Goal: Task Accomplishment & Management: Use online tool/utility

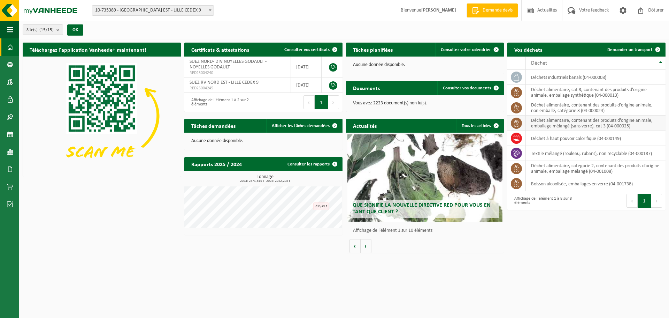
click at [552, 126] on td "déchet alimentaire, contenant des produits d'origine animale, emballage mélangé…" at bounding box center [596, 122] width 140 height 15
click at [317, 126] on span "Afficher les tâches demandées" at bounding box center [301, 125] width 58 height 5
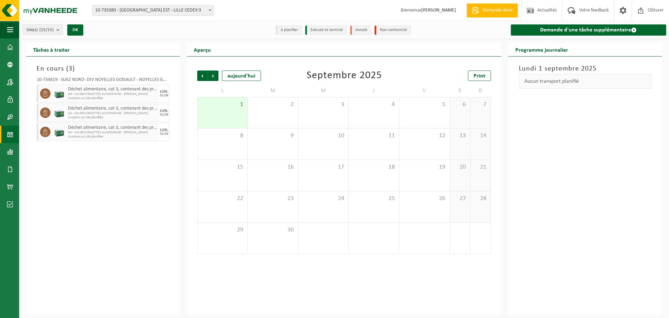
click at [290, 28] on li "à planifier" at bounding box center [289, 29] width 26 height 9
click at [633, 30] on span at bounding box center [634, 30] width 6 height 6
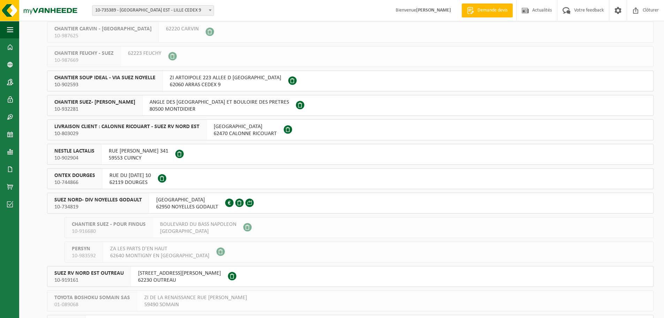
scroll to position [139, 0]
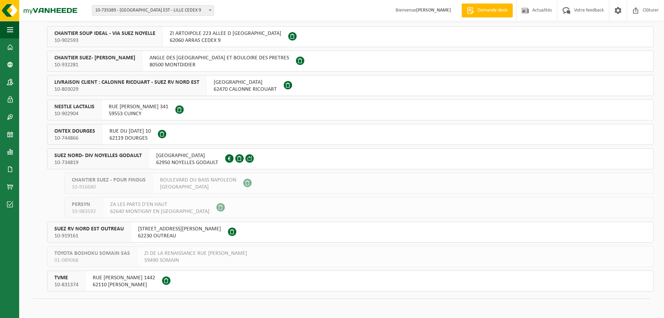
click at [100, 156] on span "SUEZ NORD- DIV NOYELLES GODAULT" at bounding box center [98, 155] width 88 height 7
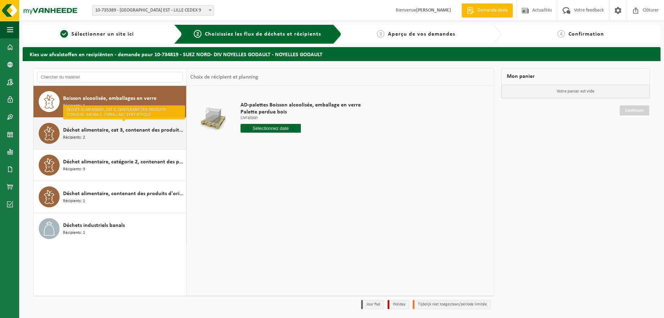
click at [110, 138] on div "Déchet alimentaire, cat 3, contenant des produits d'origine animale, emballage …" at bounding box center [123, 133] width 121 height 21
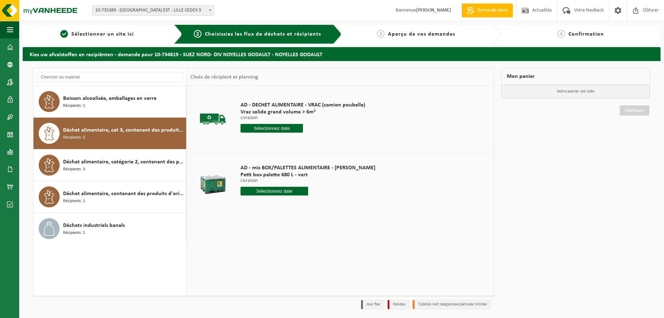
click at [264, 128] on input "text" at bounding box center [272, 128] width 62 height 9
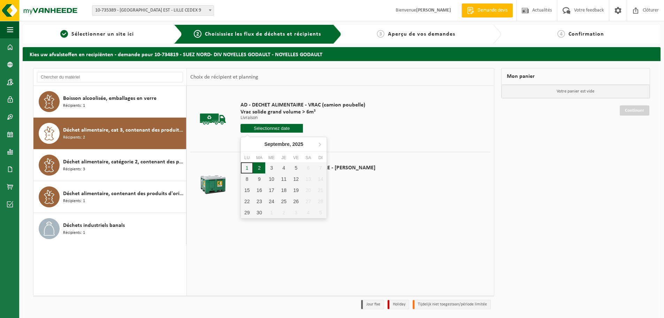
click at [259, 166] on div "2" at bounding box center [259, 167] width 12 height 11
type input "à partir de [DATE]"
type input "2025-09-02"
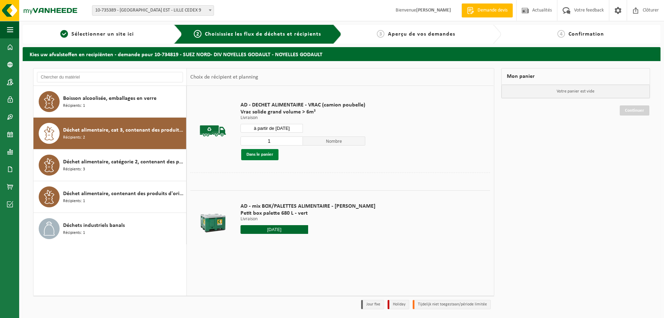
click at [268, 157] on button "Dans le panier" at bounding box center [259, 154] width 37 height 11
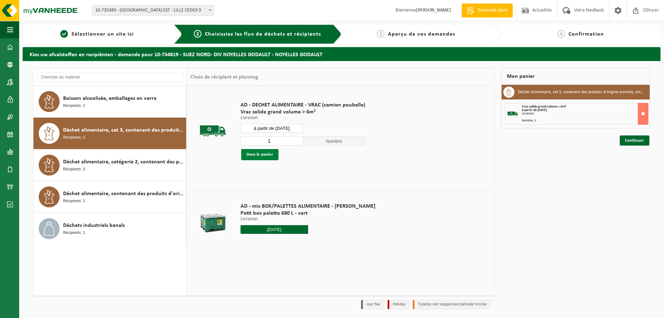
click at [268, 157] on button "Dans le panier" at bounding box center [259, 154] width 37 height 11
click at [634, 142] on link "Continuer" at bounding box center [635, 140] width 30 height 10
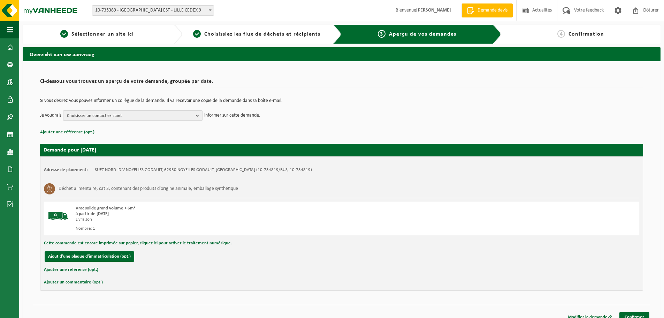
click at [200, 115] on b "button" at bounding box center [199, 116] width 6 height 10
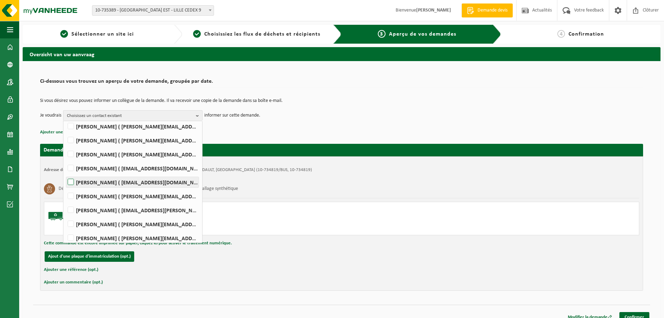
scroll to position [74, 0]
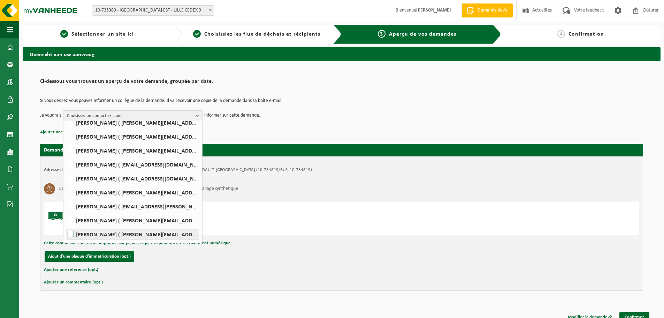
click at [97, 236] on label "Jerome Smal ( jerome.smal@suez.com )" at bounding box center [132, 234] width 132 height 10
click at [65, 225] on input "Jerome Smal ( jerome.smal@suez.com )" at bounding box center [65, 225] width 0 height 0
click at [123, 235] on label "Jerome Smal ( jerome.smal@suez.com )" at bounding box center [132, 234] width 132 height 10
click at [65, 225] on input "[PERSON_NAME] ( [PERSON_NAME][EMAIL_ADDRESS][DOMAIN_NAME] )" at bounding box center [65, 225] width 0 height 0
click at [123, 235] on label "Jerome Smal ( jerome.smal@suez.com )" at bounding box center [132, 234] width 132 height 10
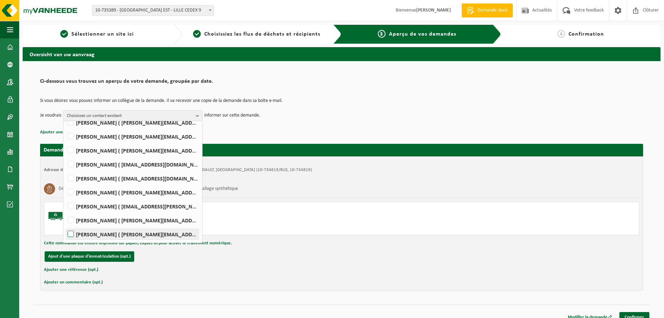
click at [65, 225] on input "Jerome Smal ( jerome.smal@suez.com )" at bounding box center [65, 225] width 0 height 0
checkbox input "true"
click at [246, 277] on div "Adresse de placement: SUEZ NORD- DIV NOYELLES GODAULT, 62950 NOYELLES GODAULT, …" at bounding box center [341, 223] width 603 height 134
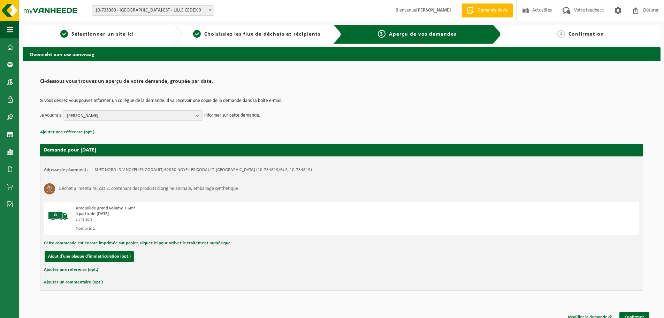
scroll to position [8, 0]
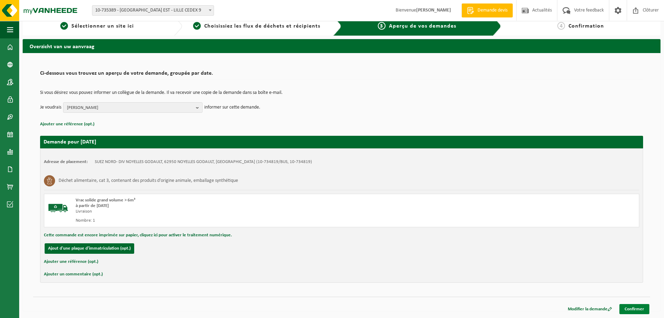
click at [643, 310] on link "Confirmer" at bounding box center [635, 309] width 30 height 10
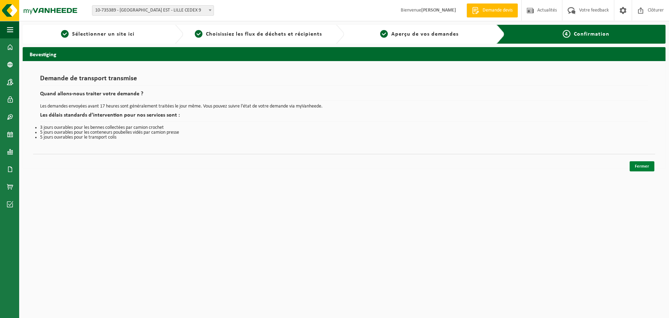
click at [647, 166] on link "Fermer" at bounding box center [642, 166] width 25 height 10
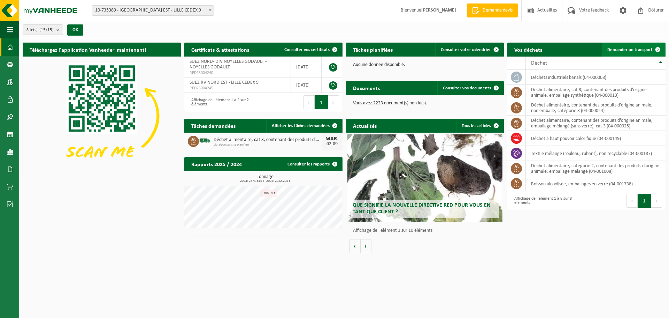
click at [625, 50] on span "Demander un transport" at bounding box center [630, 49] width 45 height 5
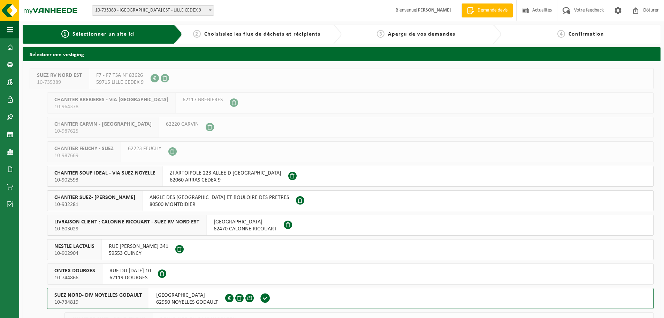
click at [108, 298] on span "SUEZ NORD- DIV NOYELLES GODAULT" at bounding box center [98, 294] width 88 height 7
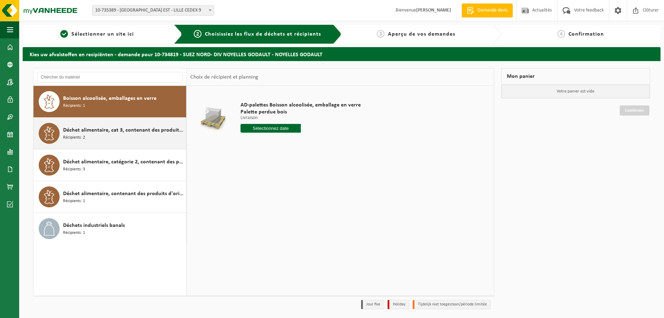
click at [103, 134] on span "Déchet alimentaire, cat 3, contenant des produits d'origine animale, emballage …" at bounding box center [123, 130] width 121 height 8
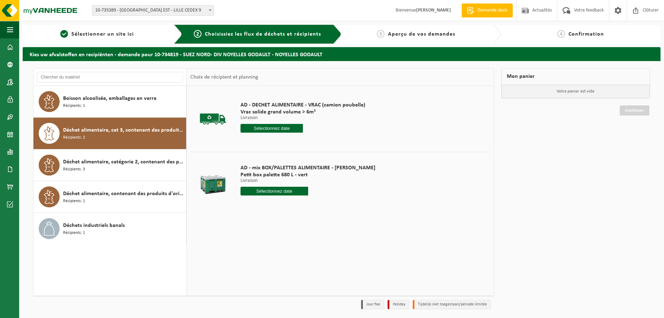
click at [268, 128] on input "text" at bounding box center [272, 128] width 62 height 9
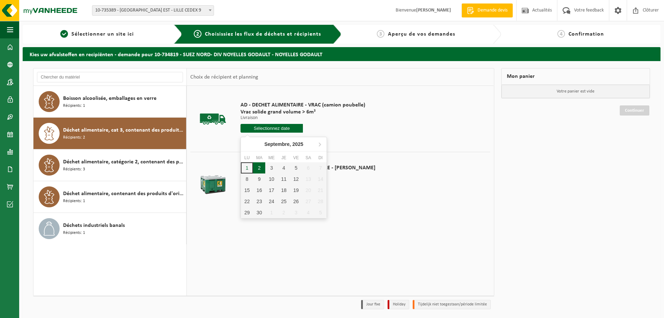
click at [259, 167] on div "2" at bounding box center [259, 167] width 12 height 11
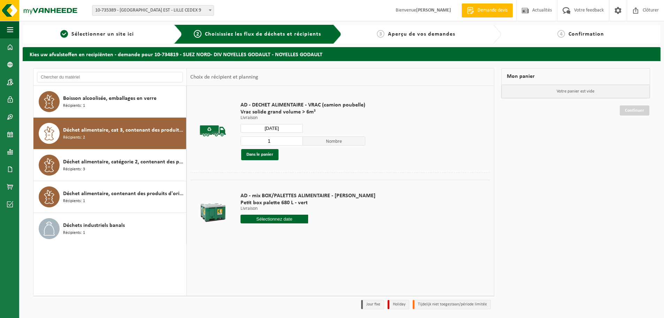
type input "à partir de 2025-09-02"
type input "2025-09-02"
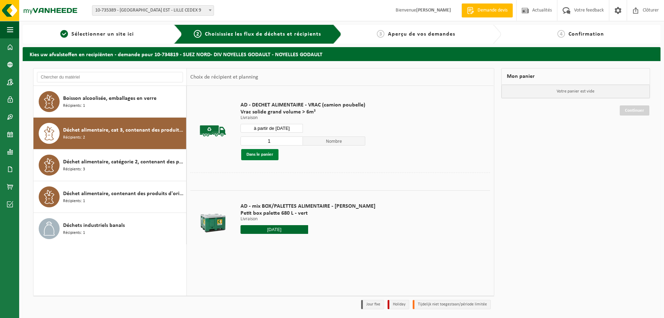
click at [276, 157] on button "Dans le panier" at bounding box center [259, 154] width 37 height 11
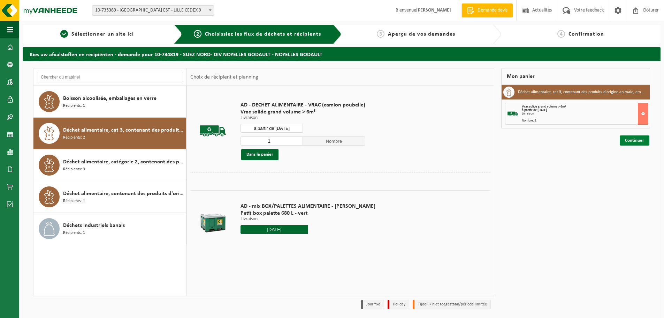
click at [645, 144] on link "Continuer" at bounding box center [635, 140] width 30 height 10
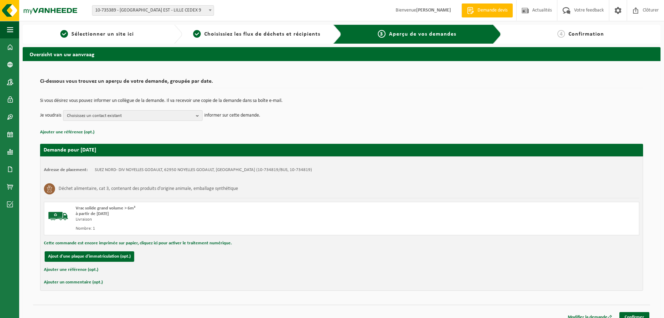
click at [154, 113] on span "Choisissez un contact existant" at bounding box center [130, 116] width 126 height 10
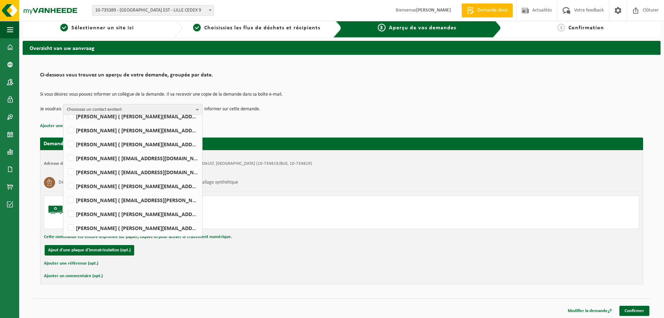
scroll to position [8, 0]
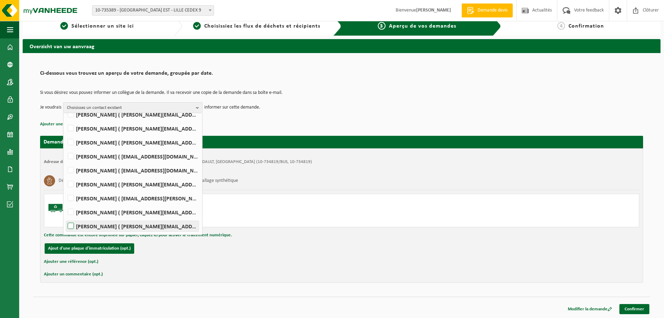
click at [125, 226] on label "Jerome Smal ( jerome.smal@suez.com )" at bounding box center [132, 226] width 132 height 10
click at [65, 217] on input "Jerome Smal ( jerome.smal@suez.com )" at bounding box center [65, 217] width 0 height 0
checkbox input "true"
click at [632, 306] on link "Confirmer" at bounding box center [635, 309] width 30 height 10
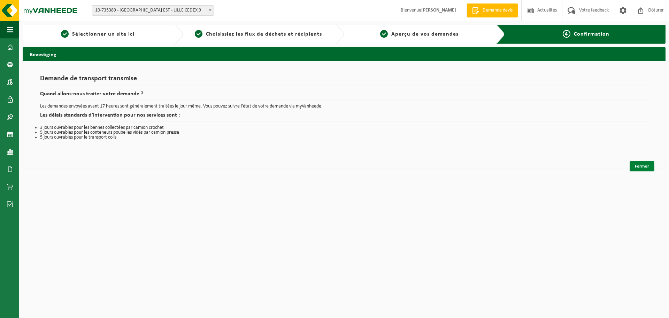
click at [646, 166] on link "Fermer" at bounding box center [642, 166] width 25 height 10
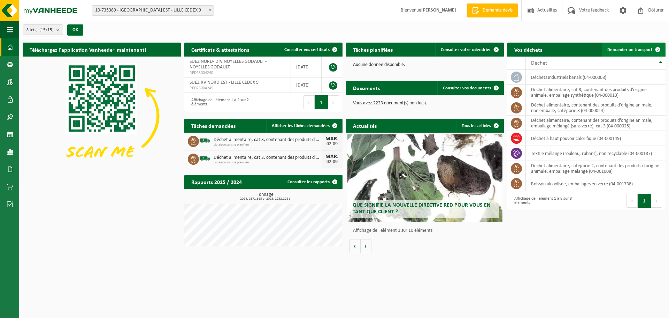
click at [660, 47] on span at bounding box center [658, 50] width 14 height 14
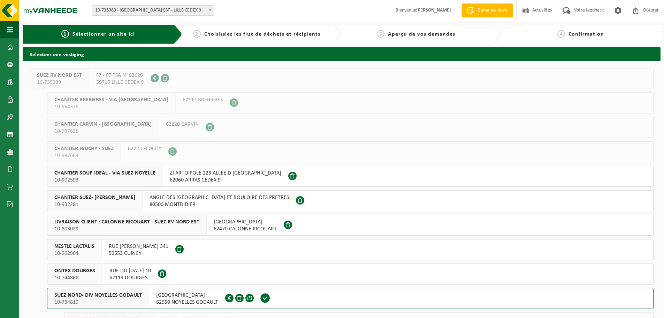
click at [111, 300] on span "10-734819" at bounding box center [98, 301] width 88 height 7
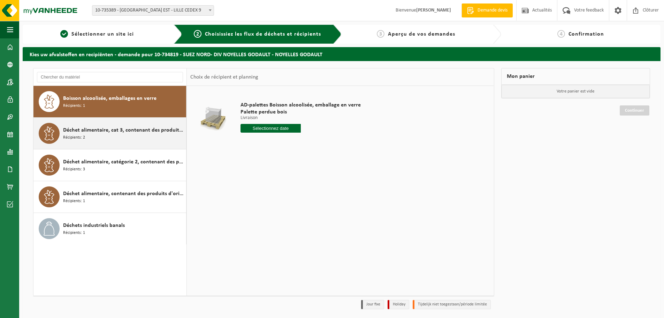
click at [131, 134] on span "Déchet alimentaire, cat 3, contenant des produits d'origine animale, emballage …" at bounding box center [123, 130] width 121 height 8
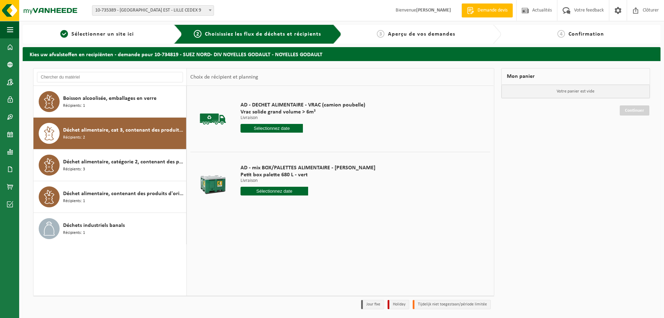
click at [268, 195] on input "text" at bounding box center [275, 191] width 68 height 9
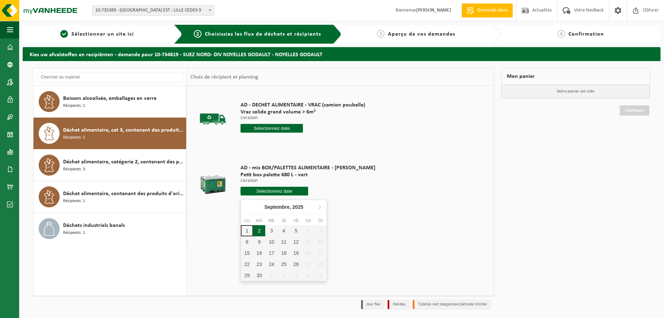
click at [259, 232] on div "2" at bounding box center [259, 230] width 12 height 11
type input "à partir de [DATE]"
type input "2025-09-02"
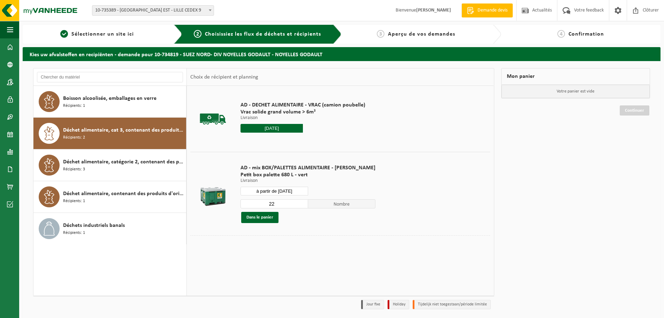
click at [268, 204] on input "22" at bounding box center [275, 203] width 68 height 9
drag, startPoint x: 270, startPoint y: 203, endPoint x: 256, endPoint y: 203, distance: 14.3
click at [256, 203] on input "22" at bounding box center [275, 203] width 68 height 9
type input "1"
click at [260, 214] on button "Dans le panier" at bounding box center [259, 217] width 37 height 11
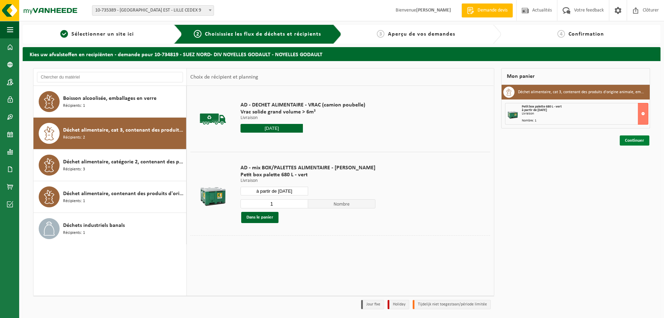
click at [643, 142] on link "Continuer" at bounding box center [635, 140] width 30 height 10
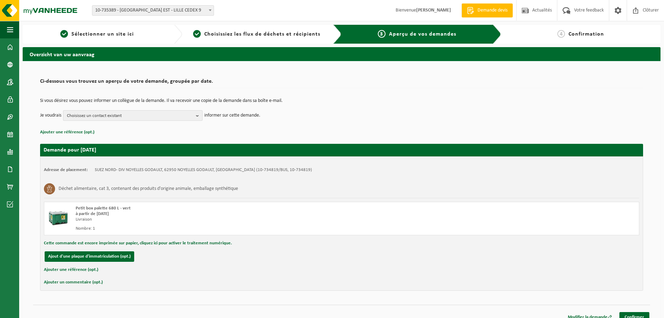
click at [129, 116] on span "Choisissez un contact existant" at bounding box center [130, 116] width 126 height 10
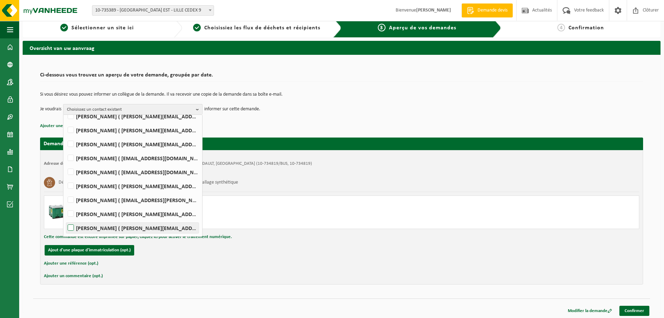
scroll to position [8, 0]
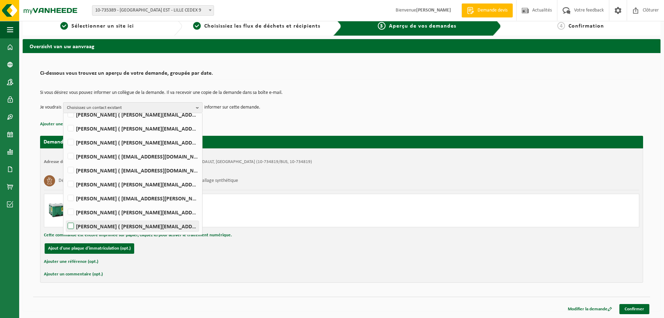
click at [117, 222] on label "Jerome Smal ( jerome.smal@suez.com )" at bounding box center [132, 226] width 132 height 10
click at [65, 217] on input "Jerome Smal ( jerome.smal@suez.com )" at bounding box center [65, 217] width 0 height 0
checkbox input "true"
click at [633, 310] on link "Confirmer" at bounding box center [635, 309] width 30 height 10
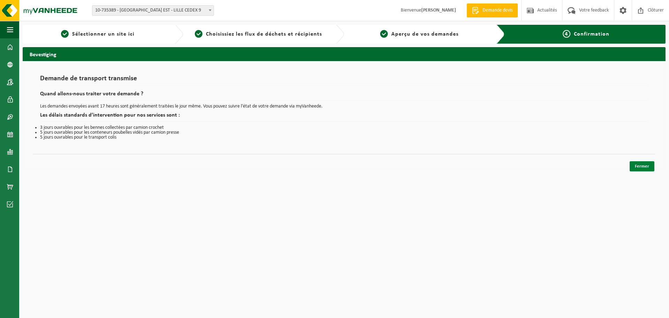
click at [647, 167] on link "Fermer" at bounding box center [642, 166] width 25 height 10
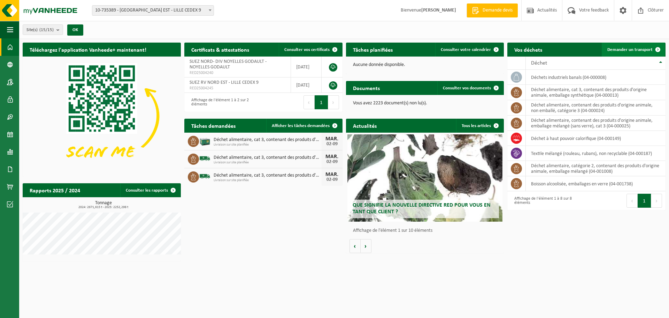
click at [630, 51] on span "Demander un transport" at bounding box center [630, 49] width 45 height 5
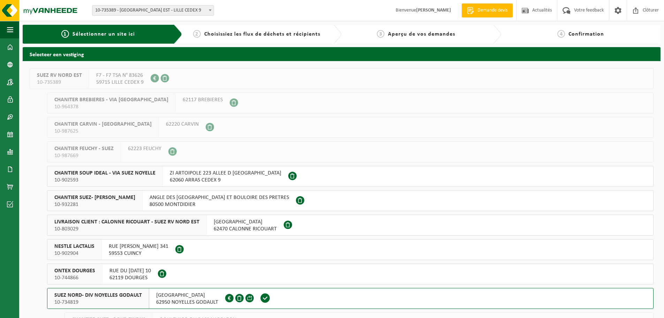
click at [158, 294] on span "[GEOGRAPHIC_DATA]" at bounding box center [187, 294] width 62 height 7
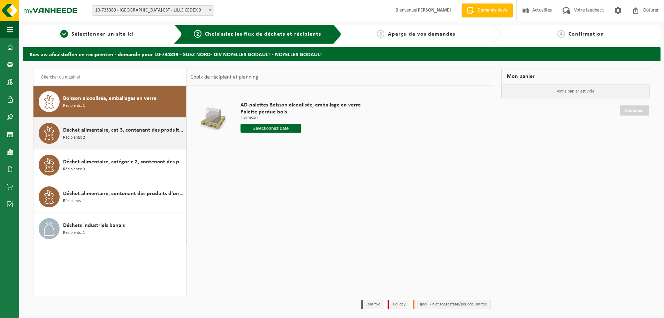
click at [103, 132] on span "Déchet alimentaire, cat 3, contenant des produits d'origine animale, emballage …" at bounding box center [123, 130] width 121 height 8
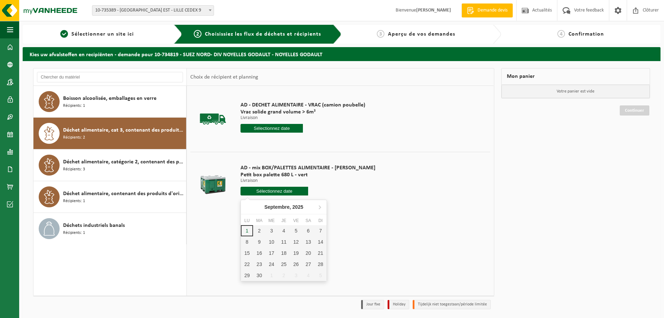
click at [270, 191] on input "text" at bounding box center [275, 191] width 68 height 9
click at [256, 228] on div "2" at bounding box center [259, 230] width 12 height 11
type input "à partir de [DATE]"
type input "[DATE]"
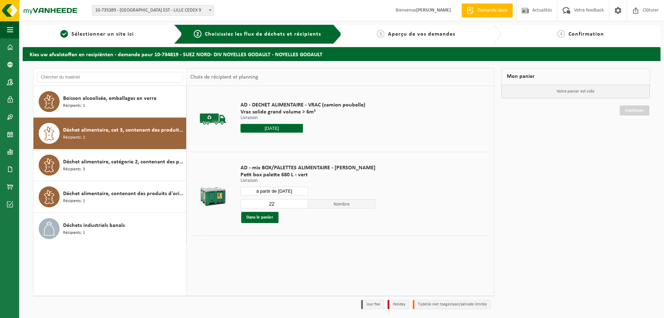
click at [274, 203] on input "22" at bounding box center [275, 203] width 68 height 9
drag, startPoint x: 274, startPoint y: 203, endPoint x: 242, endPoint y: 197, distance: 32.3
click at [242, 197] on div "AD - mix BOX/PALETTES ALIMENTAIRE - [PERSON_NAME] box palette 680 L - vert Livr…" at bounding box center [308, 193] width 142 height 73
type input "1"
click at [256, 222] on button "Dans le panier" at bounding box center [259, 217] width 37 height 11
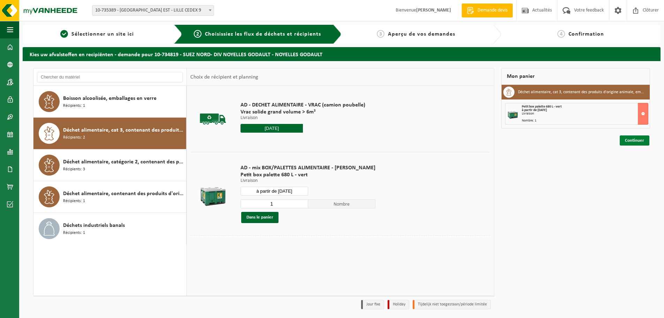
click at [622, 138] on link "Continuer" at bounding box center [635, 140] width 30 height 10
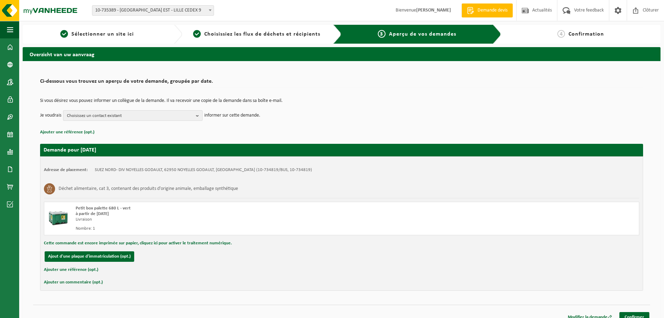
click at [94, 111] on span "Choisissez un contact existant" at bounding box center [130, 116] width 126 height 10
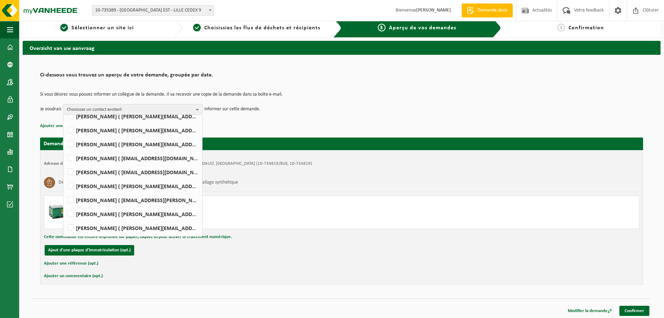
scroll to position [8, 0]
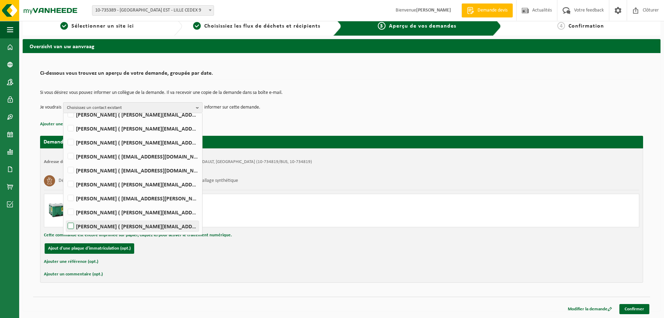
click at [113, 225] on label "[PERSON_NAME] ( [PERSON_NAME][EMAIL_ADDRESS][DOMAIN_NAME] )" at bounding box center [132, 226] width 132 height 10
click at [65, 217] on input "[PERSON_NAME] ( [PERSON_NAME][EMAIL_ADDRESS][DOMAIN_NAME] )" at bounding box center [65, 217] width 0 height 0
checkbox input "true"
click at [625, 309] on link "Confirmer" at bounding box center [635, 309] width 30 height 10
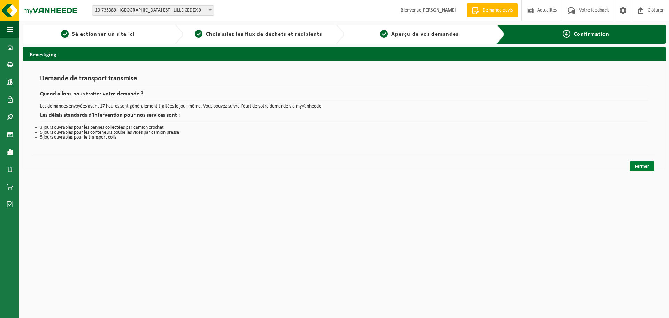
click at [643, 167] on link "Fermer" at bounding box center [642, 166] width 25 height 10
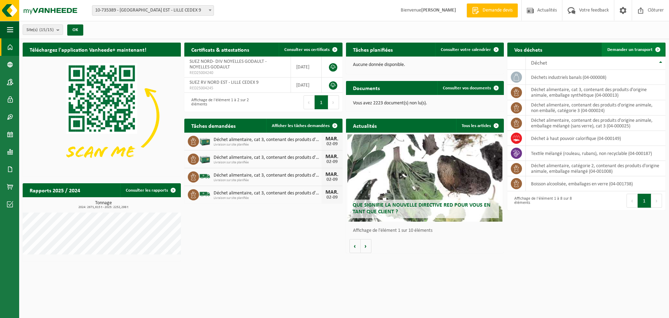
click at [629, 51] on span "Demander un transport" at bounding box center [630, 49] width 45 height 5
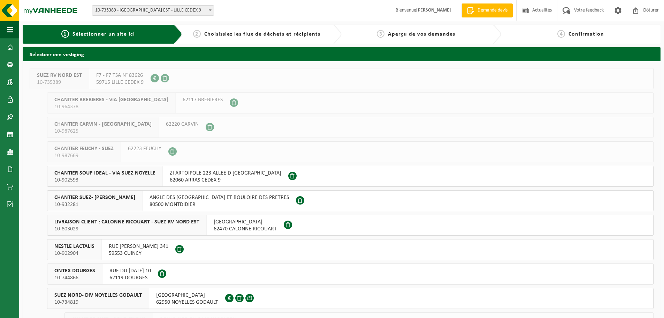
click at [81, 301] on span "10-734819" at bounding box center [98, 301] width 88 height 7
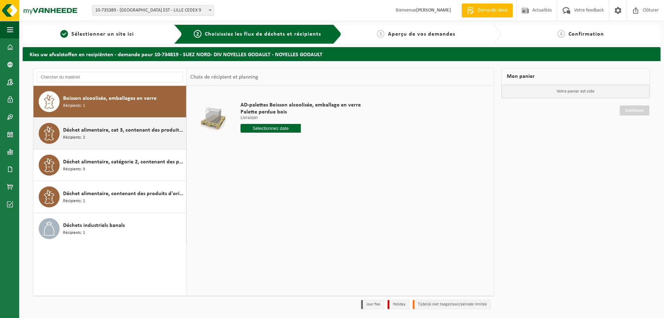
click at [127, 136] on div "Déchet alimentaire, cat 3, contenant des produits d'origine animale, emballage …" at bounding box center [123, 133] width 121 height 21
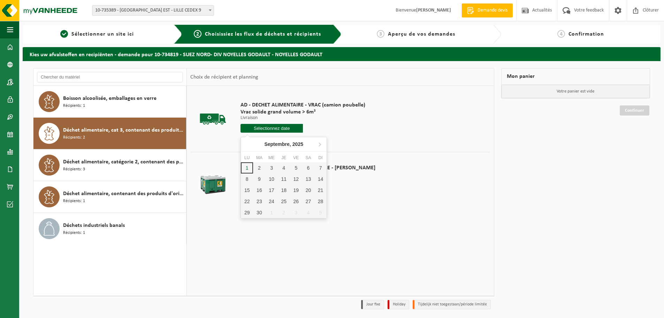
click at [288, 129] on input "text" at bounding box center [272, 128] width 62 height 9
click at [263, 169] on div "2" at bounding box center [259, 167] width 12 height 11
type input "à partir de 2025-09-02"
type input "2025-09-02"
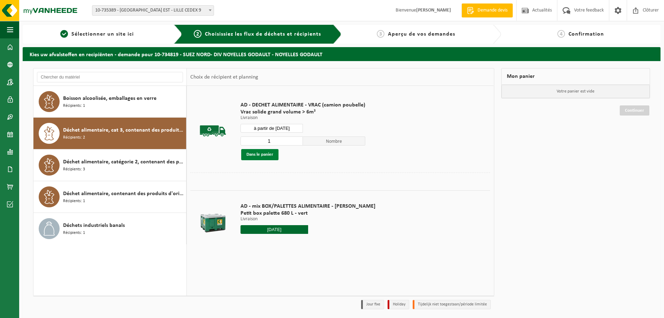
click at [276, 157] on button "Dans le panier" at bounding box center [259, 154] width 37 height 11
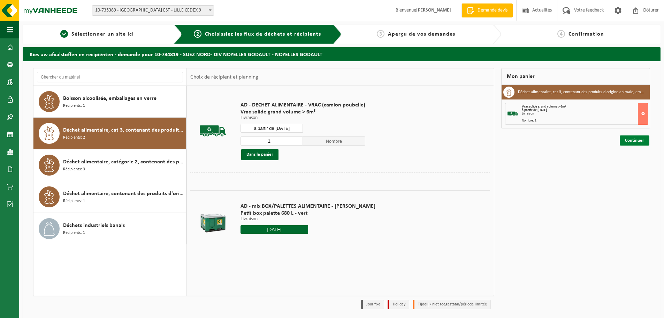
click at [635, 140] on link "Continuer" at bounding box center [635, 140] width 30 height 10
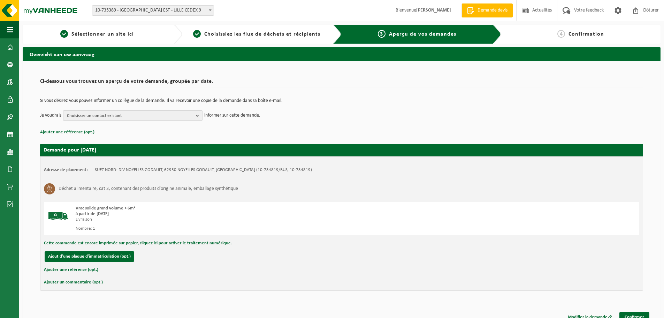
click at [80, 114] on span "Choisissez un contact existant" at bounding box center [130, 116] width 126 height 10
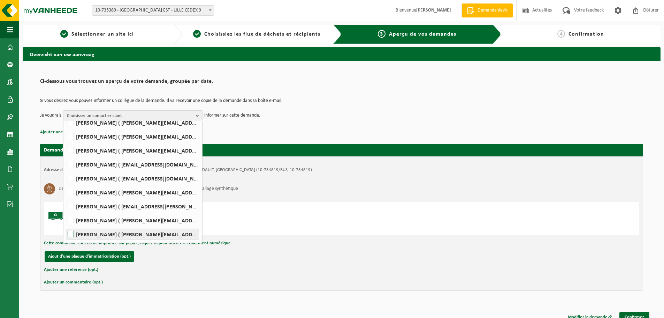
scroll to position [8, 0]
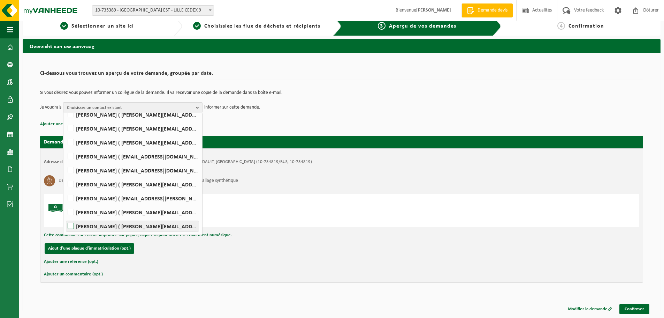
click at [112, 223] on label "[PERSON_NAME] ( [PERSON_NAME][EMAIL_ADDRESS][DOMAIN_NAME] )" at bounding box center [132, 226] width 132 height 10
click at [65, 217] on input "[PERSON_NAME] ( [PERSON_NAME][EMAIL_ADDRESS][DOMAIN_NAME] )" at bounding box center [65, 217] width 0 height 0
checkbox input "true"
click at [630, 314] on div "Modifier la demande Confirmer" at bounding box center [606, 309] width 88 height 10
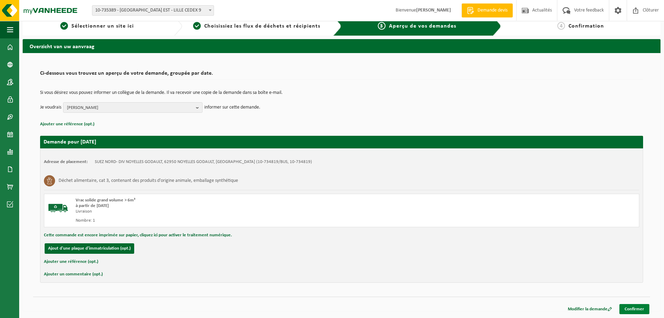
click at [629, 310] on link "Confirmer" at bounding box center [635, 309] width 30 height 10
